Goal: Find contact information: Find specific fact

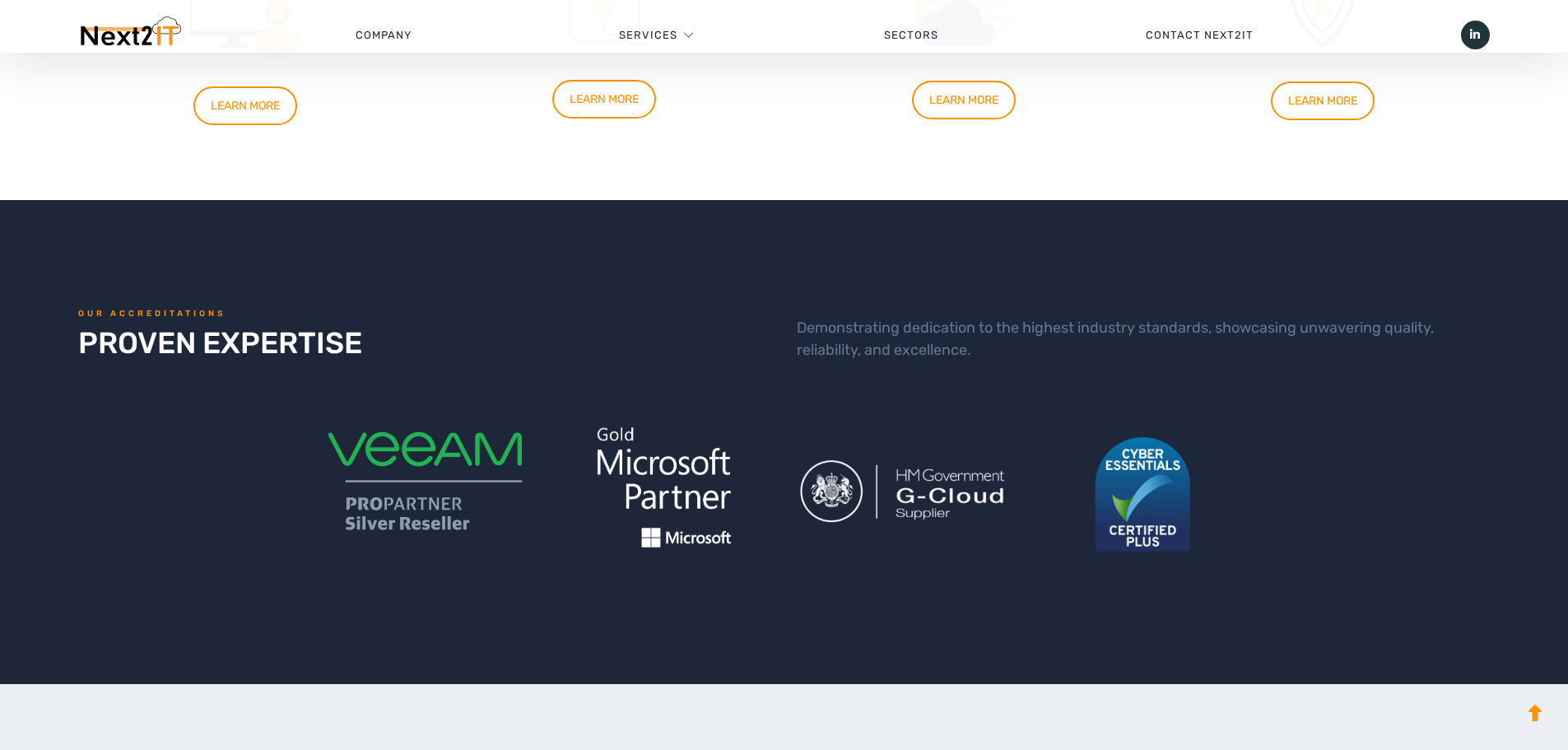
scroll to position [1565, 0]
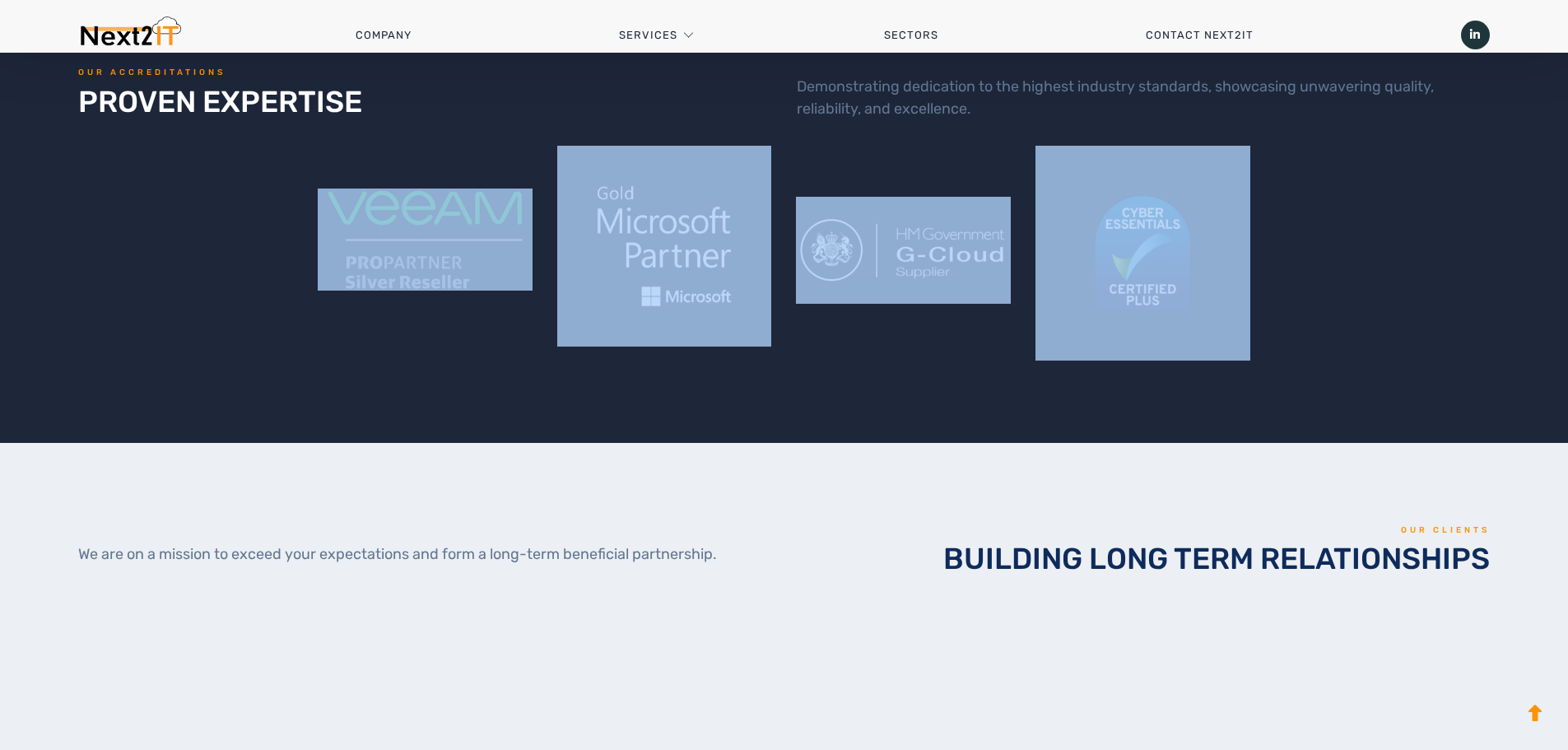
drag, startPoint x: 317, startPoint y: 172, endPoint x: 1181, endPoint y: 266, distance: 869.1
click at [1181, 266] on div at bounding box center [783, 253] width 1436 height 215
click at [1359, 318] on div at bounding box center [783, 253] width 1436 height 215
click at [1266, 254] on div at bounding box center [783, 253] width 1436 height 215
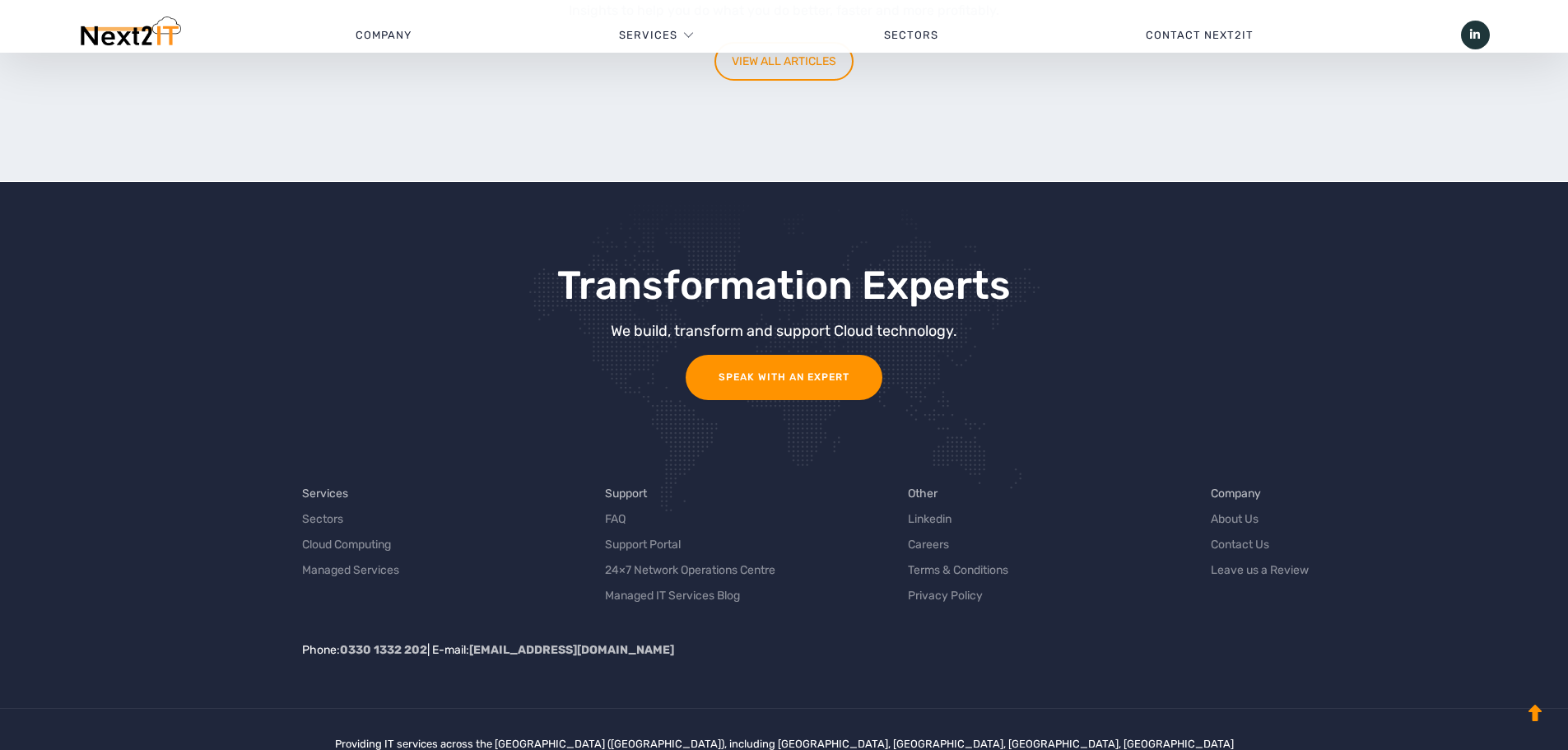
scroll to position [5217, 0]
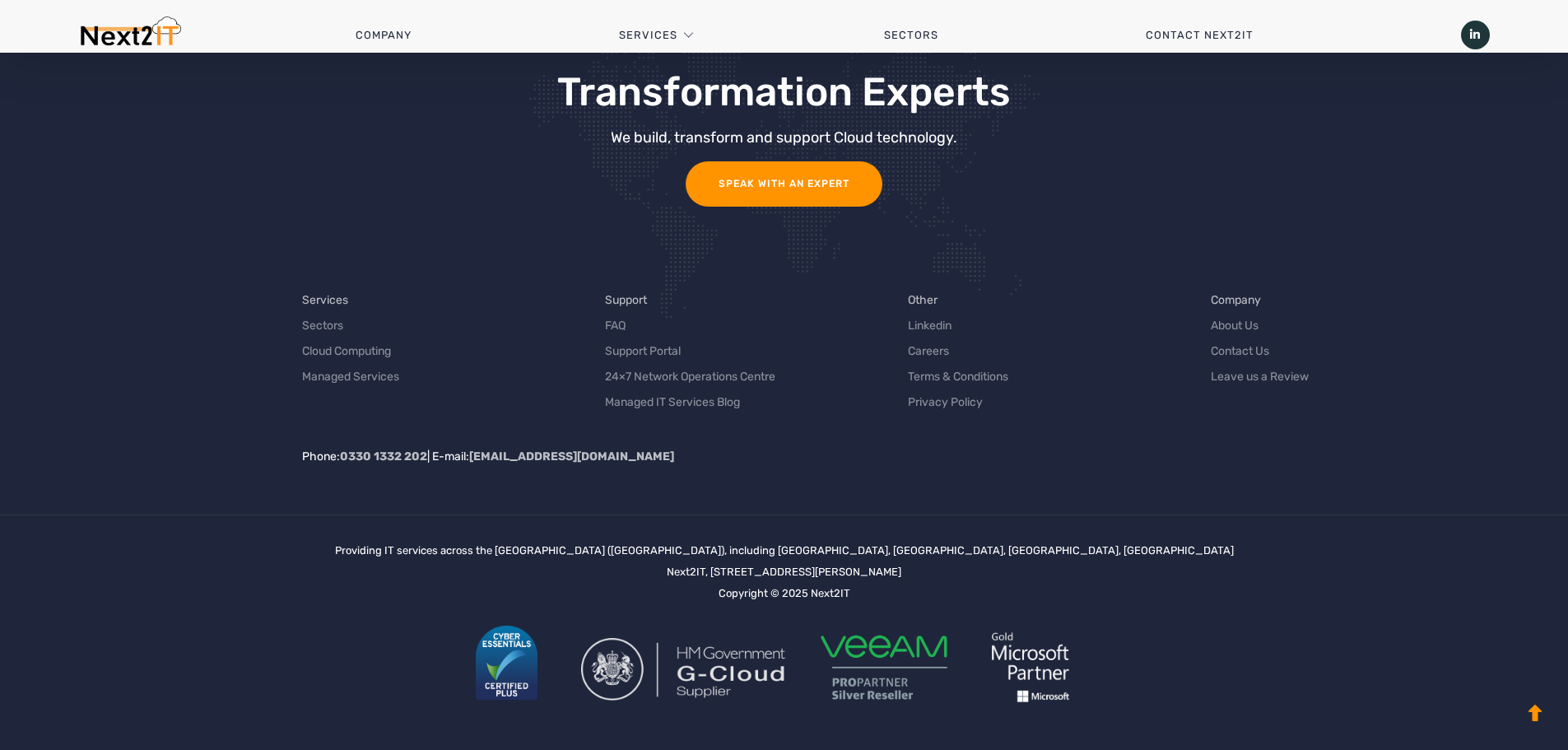
drag, startPoint x: 973, startPoint y: 570, endPoint x: 920, endPoint y: 574, distance: 53.2
click at [920, 574] on div "Providing IT services across the UK (United Kingdom), including Staffordshire, …" at bounding box center [784, 633] width 899 height 184
copy div "ST18 0FZ"
drag, startPoint x: 645, startPoint y: 573, endPoint x: 873, endPoint y: 573, distance: 228.0
click at [873, 573] on div "Providing IT services across the UK (United Kingdom), including Staffordshire, …" at bounding box center [784, 633] width 899 height 184
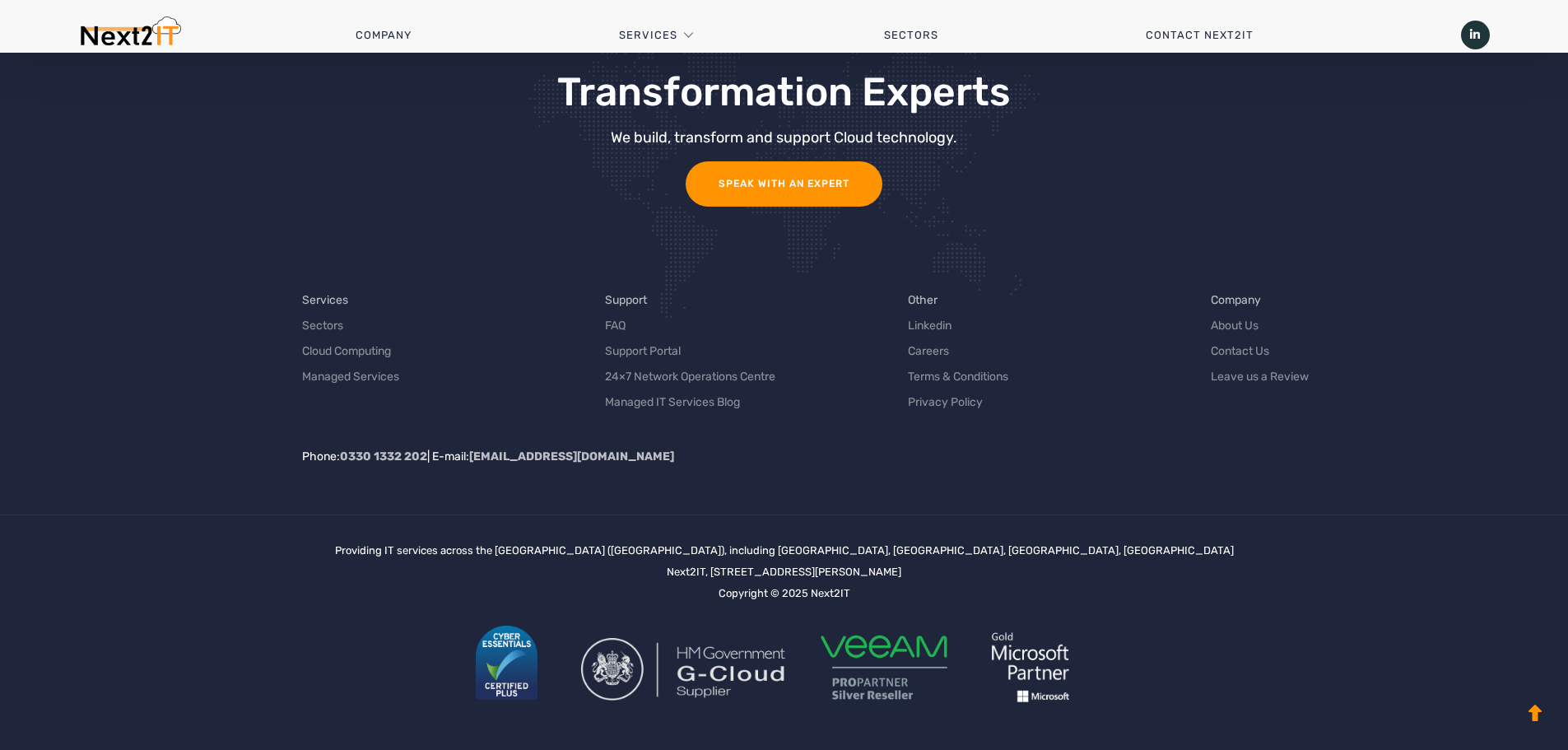
copy div "6 Marconi Gate, Staffordshire Technology Park"
click at [890, 573] on div "Providing IT services across the UK (United Kingdom), including Staffordshire, …" at bounding box center [784, 633] width 899 height 184
copy div "Stafford"
click at [910, 576] on div "Providing IT services across the UK (United Kingdom), including Staffordshire, …" at bounding box center [784, 633] width 899 height 184
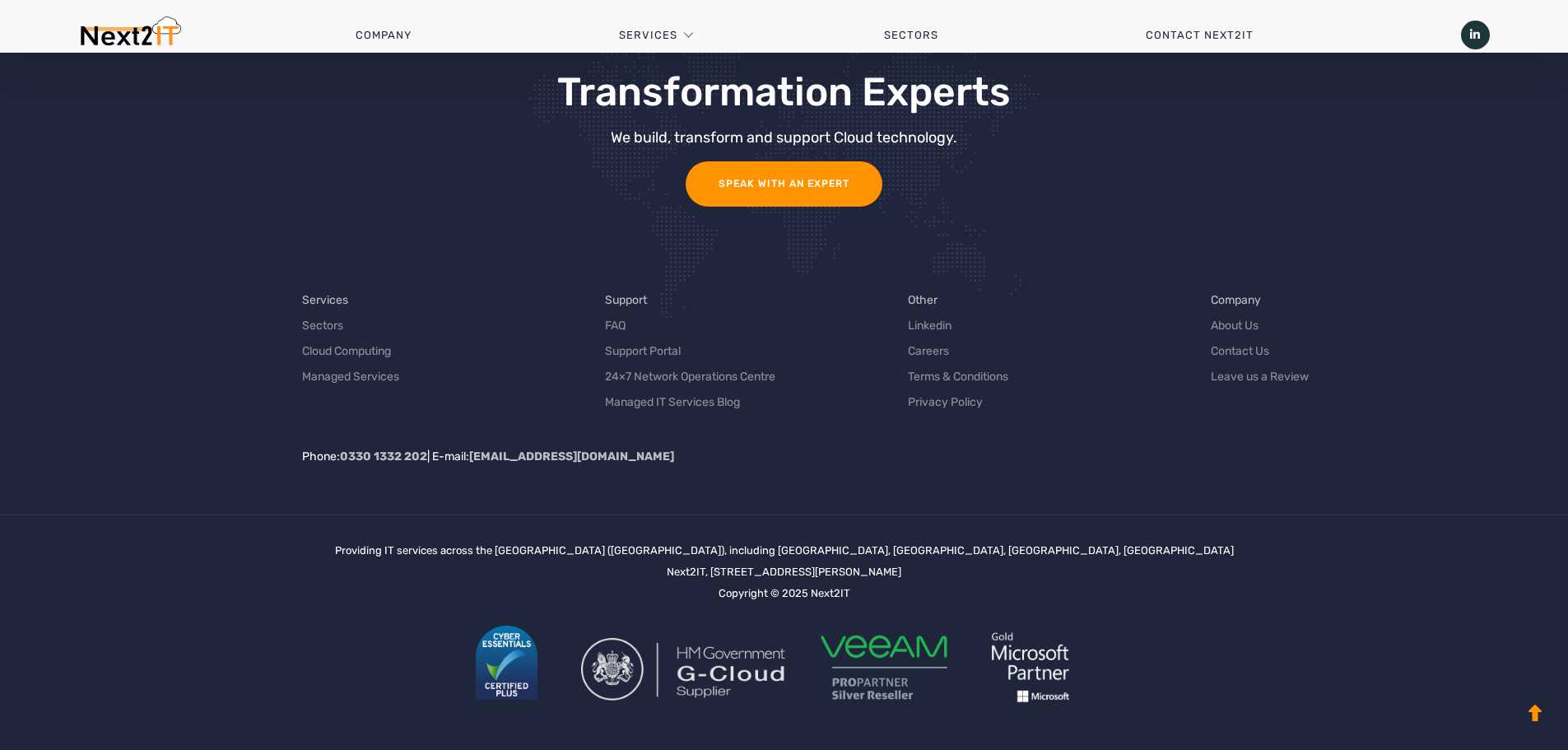
click at [910, 576] on div "Providing IT services across the UK (United Kingdom), including Staffordshire, …" at bounding box center [784, 633] width 899 height 184
drag, startPoint x: 1017, startPoint y: 571, endPoint x: 880, endPoint y: 566, distance: 137.1
click at [880, 566] on div "Providing IT services across the UK (United Kingdom), including Staffordshire, …" at bounding box center [784, 633] width 899 height 184
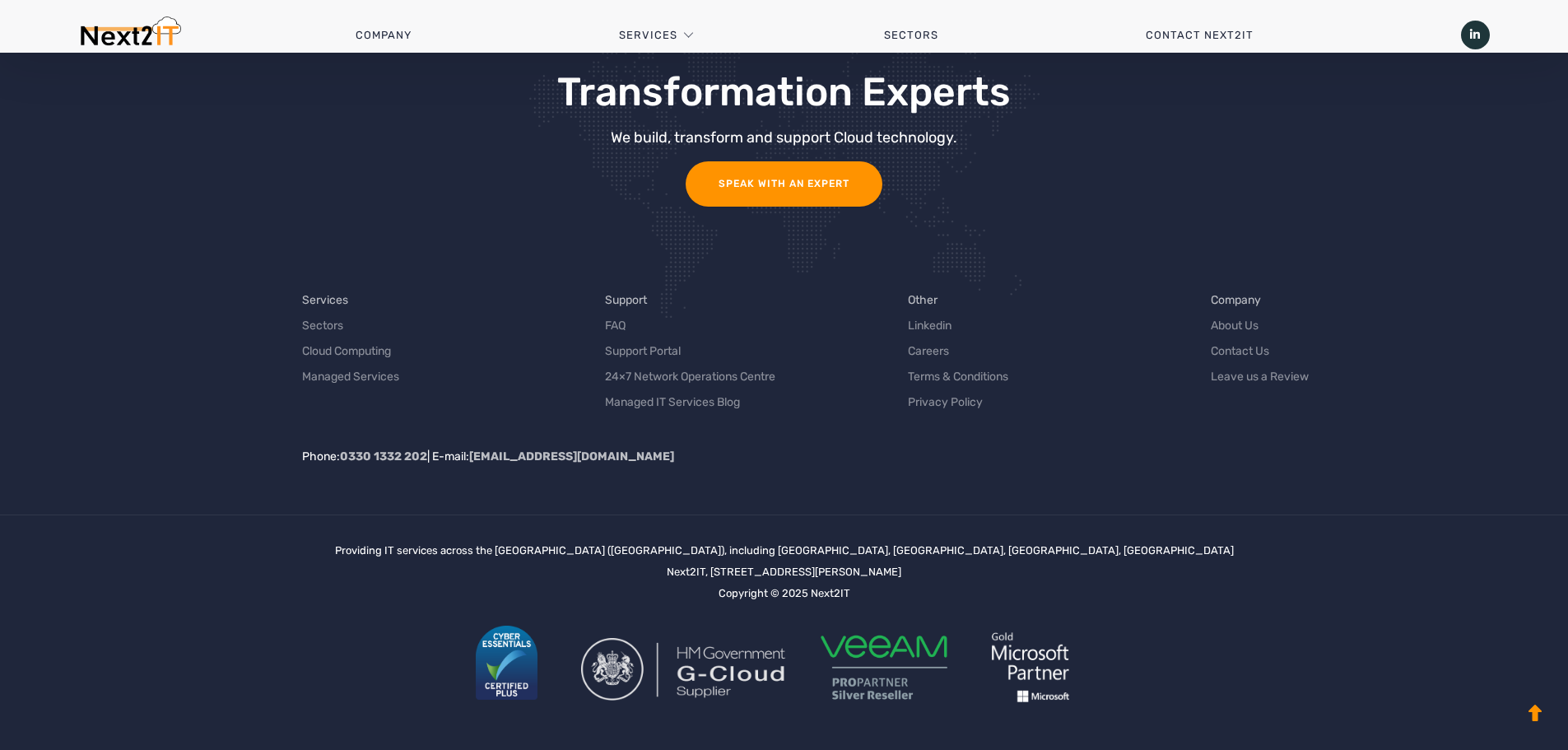
copy div "Stafford ST18 0FZ"
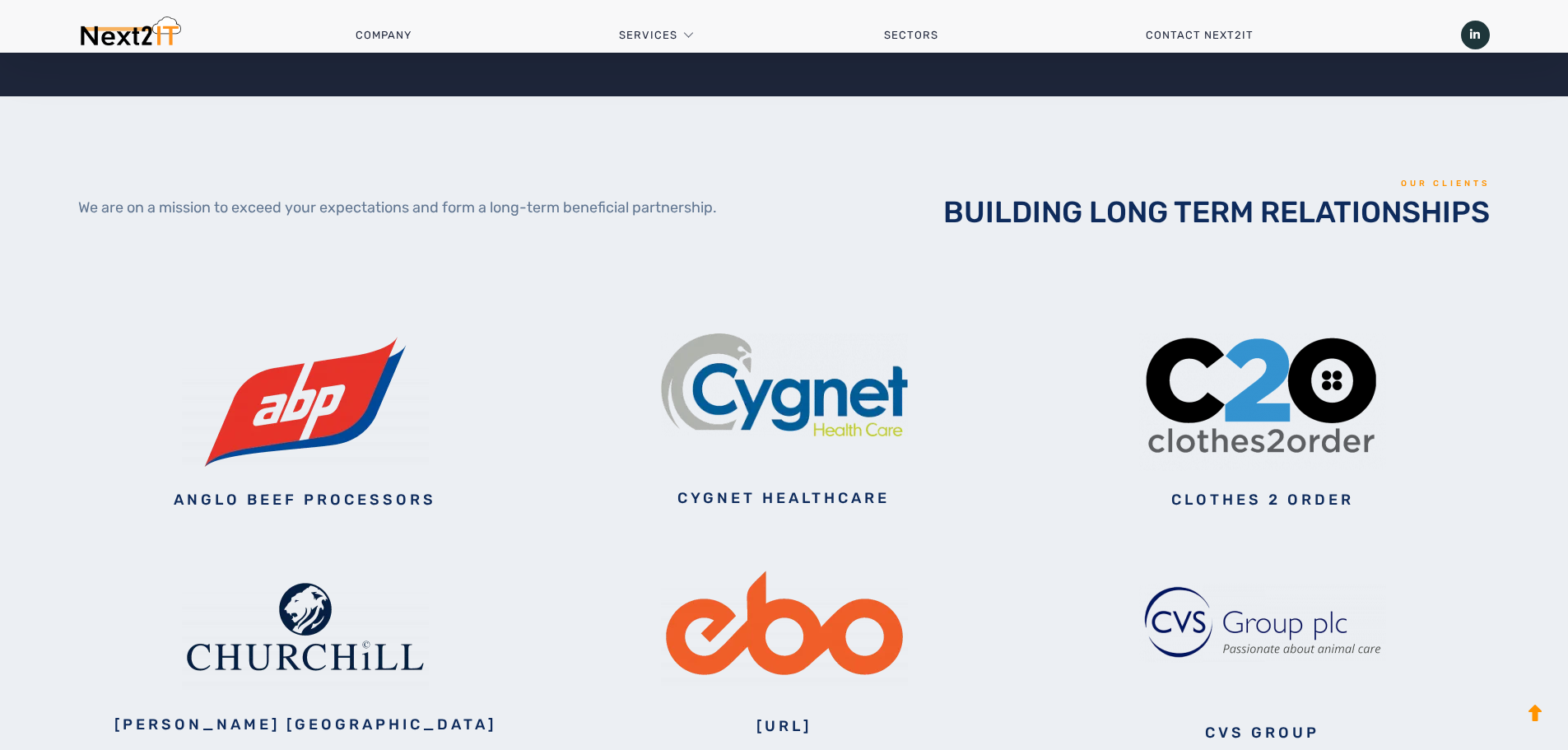
scroll to position [1891, 0]
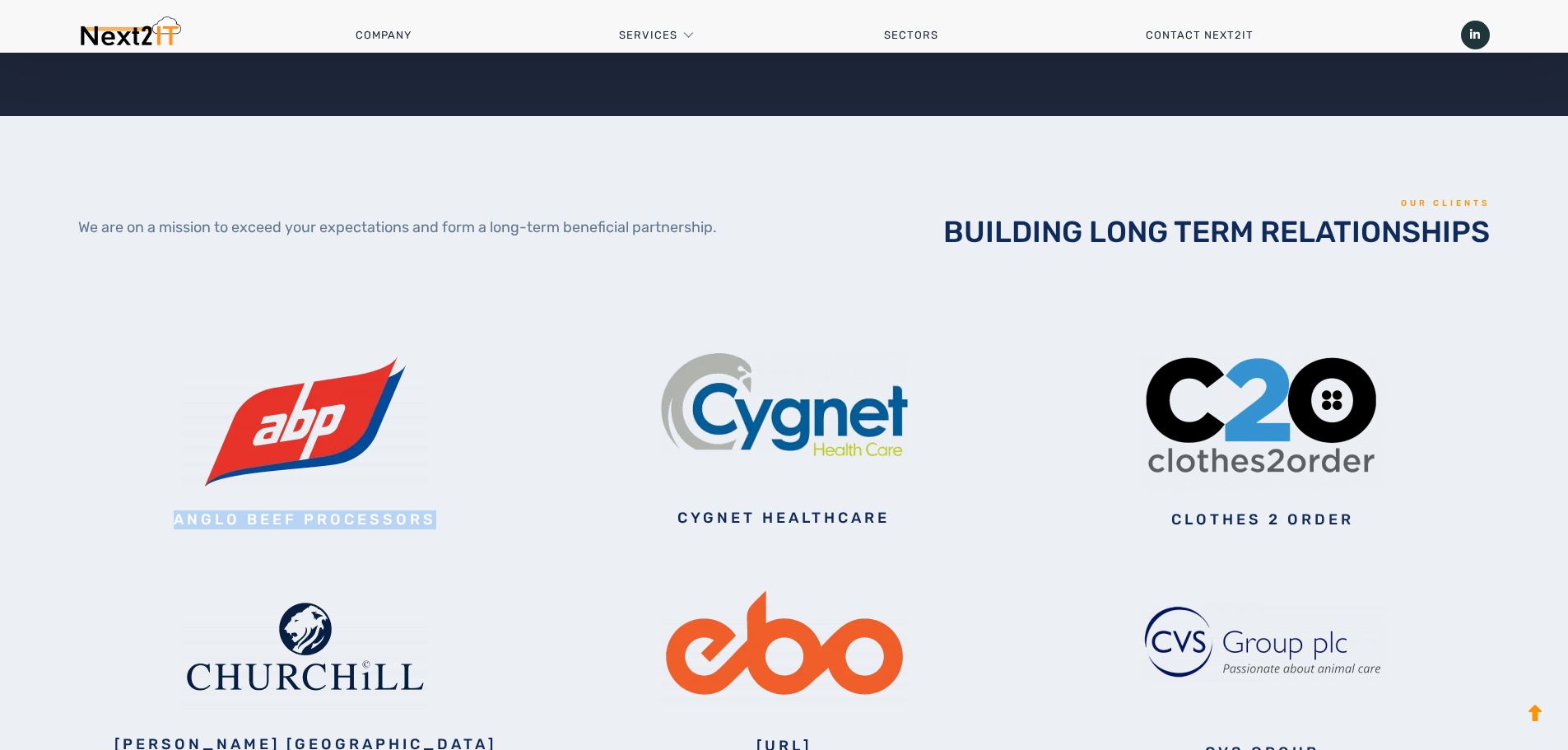
drag, startPoint x: 177, startPoint y: 523, endPoint x: 451, endPoint y: 516, distance: 274.1
click at [451, 516] on h2 "Anglo Beef Processors" at bounding box center [305, 520] width 453 height 18
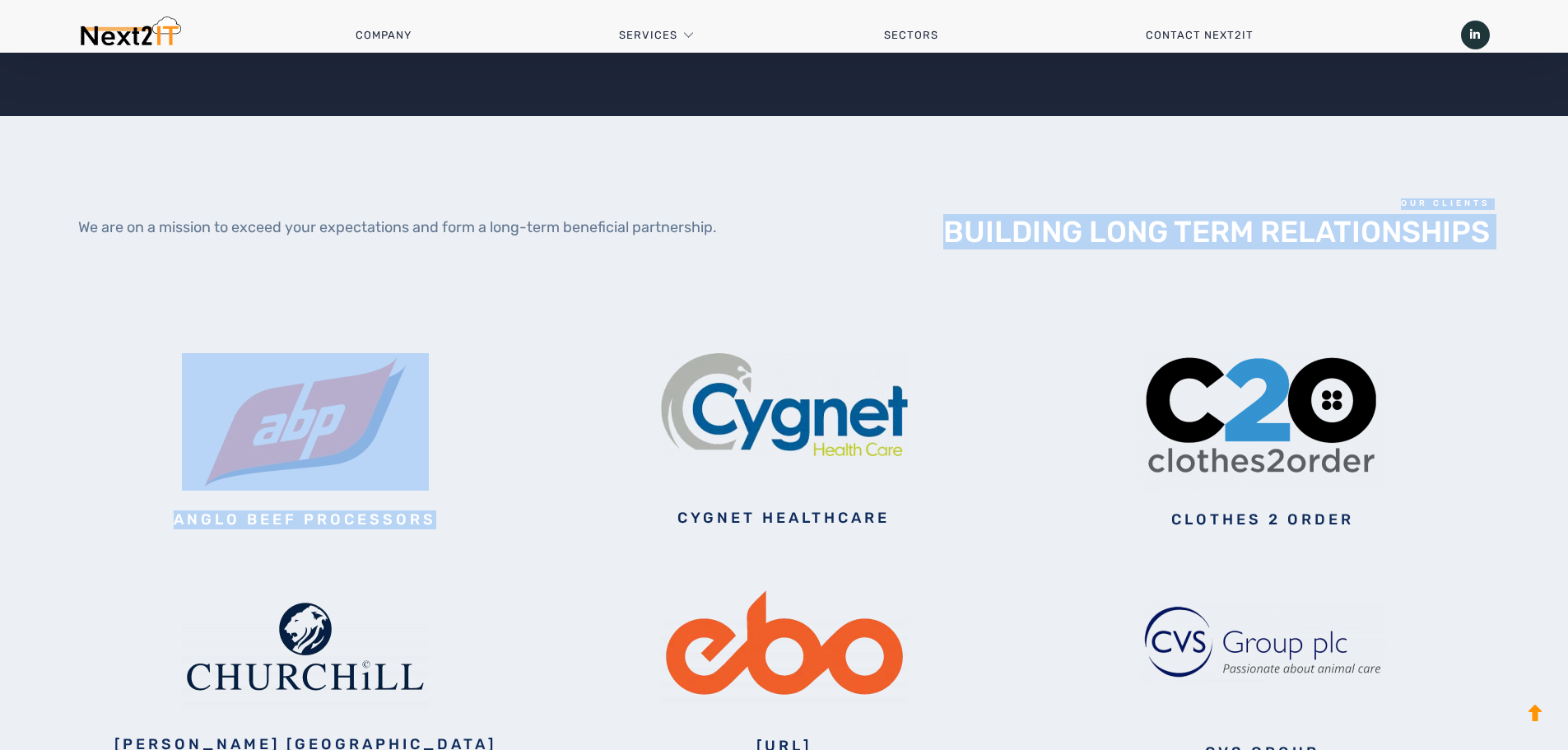
drag, startPoint x: 451, startPoint y: 516, endPoint x: 215, endPoint y: 345, distance: 291.4
click at [215, 345] on div "We are on a mission to exceed your expectations and form a long-term beneficial…" at bounding box center [784, 480] width 1411 height 564
click at [215, 345] on div "We are on a mission to exceed your expectations and form a long-term beneficial…" at bounding box center [783, 276] width 1436 height 155
